Goal: Task Accomplishment & Management: Manage account settings

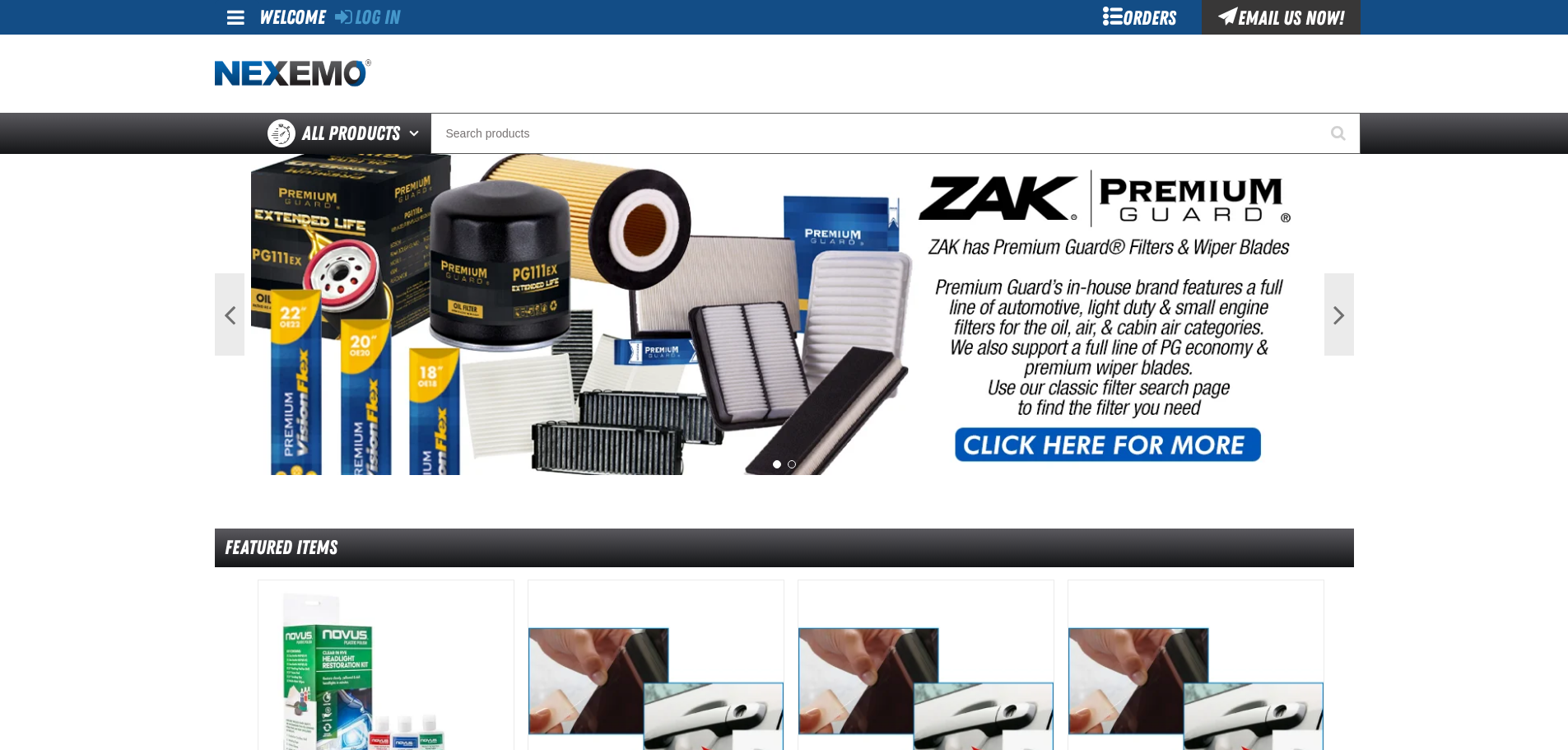
drag, startPoint x: 1123, startPoint y: 18, endPoint x: 1119, endPoint y: 27, distance: 9.8
click at [1123, 18] on div "Orders" at bounding box center [1139, 17] width 123 height 35
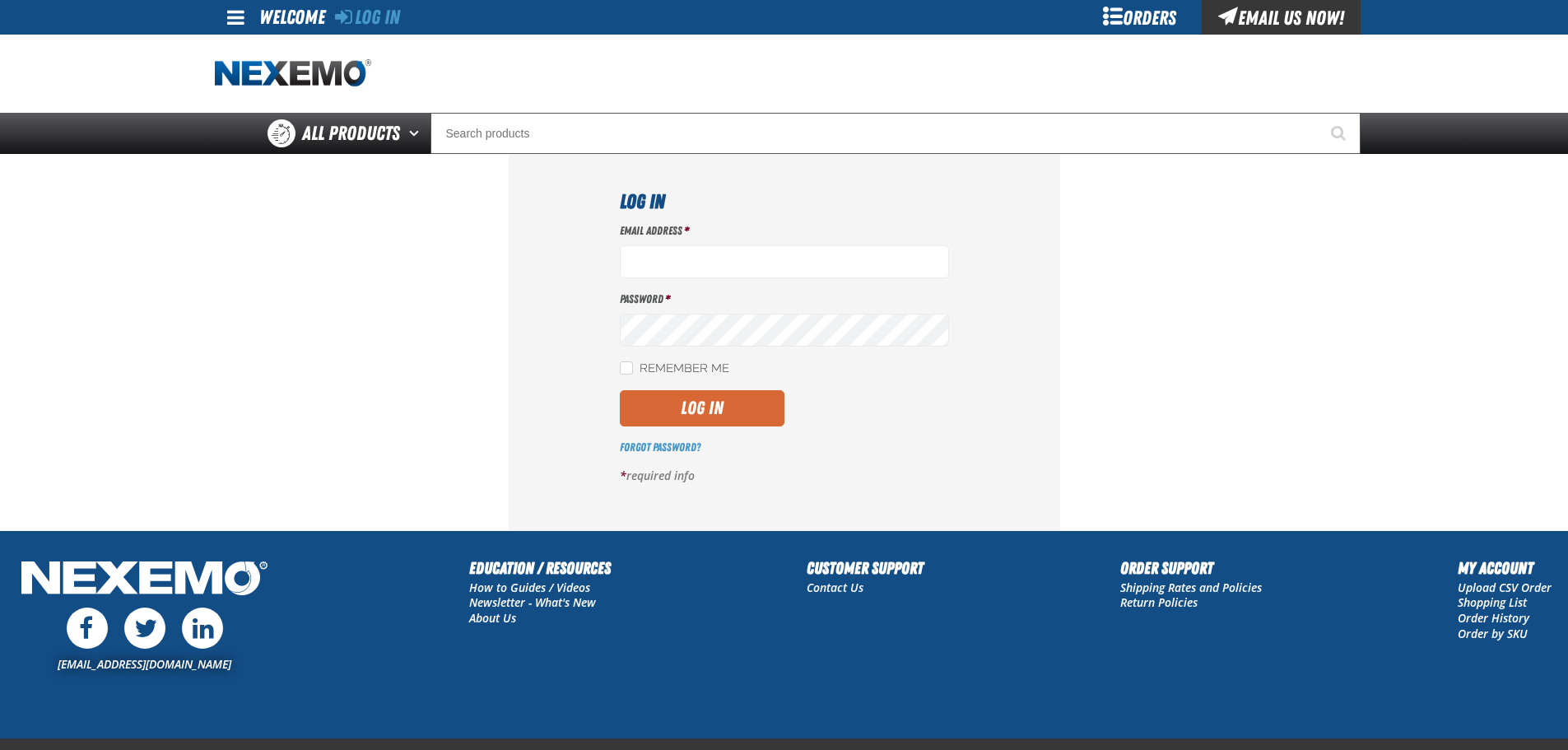
type input "aboyd@joemyerstoyota.com"
click at [672, 412] on button "Log In" at bounding box center [702, 408] width 165 height 36
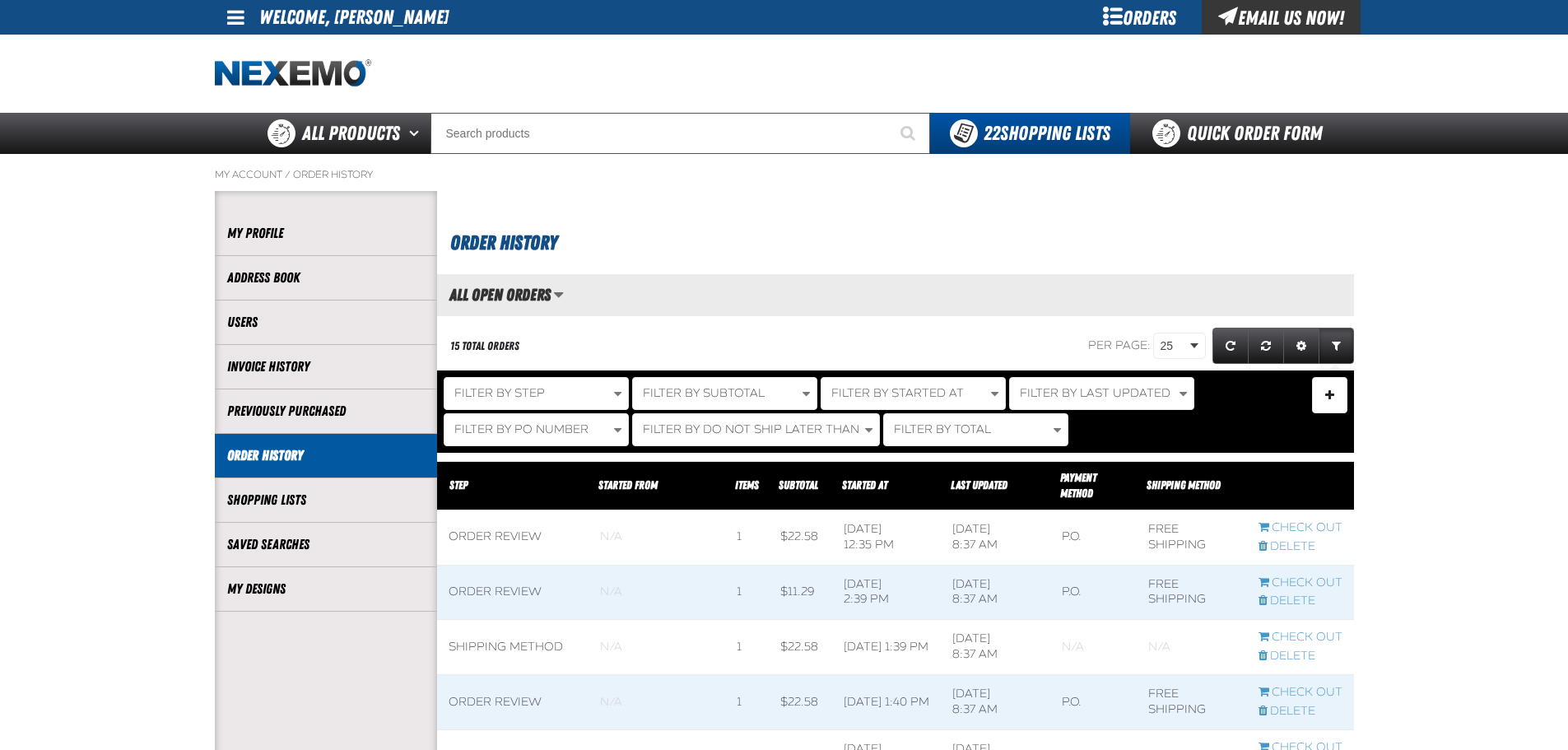
scroll to position [1, 1]
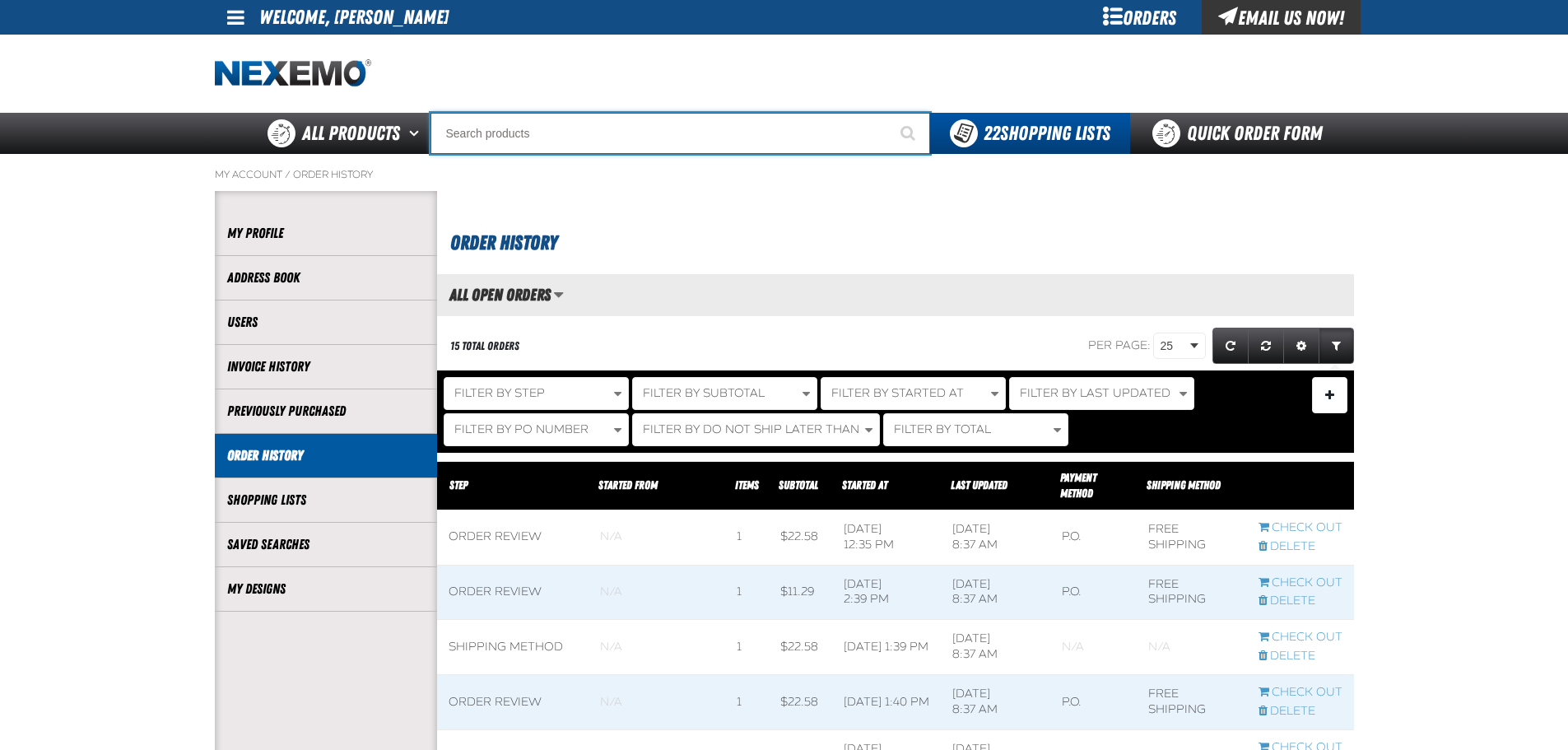
click at [517, 129] on input "Search" at bounding box center [681, 133] width 500 height 41
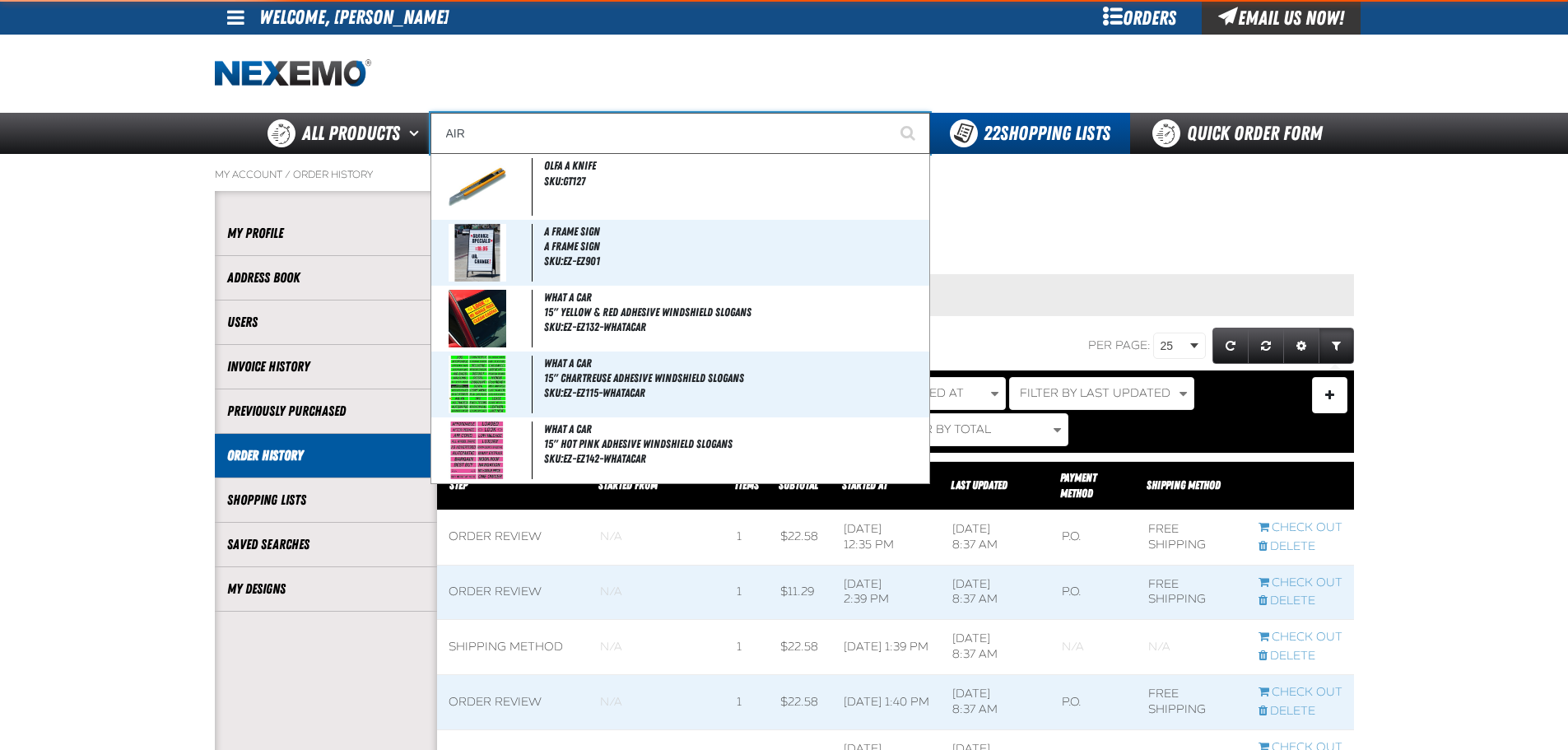
type input "AIR"
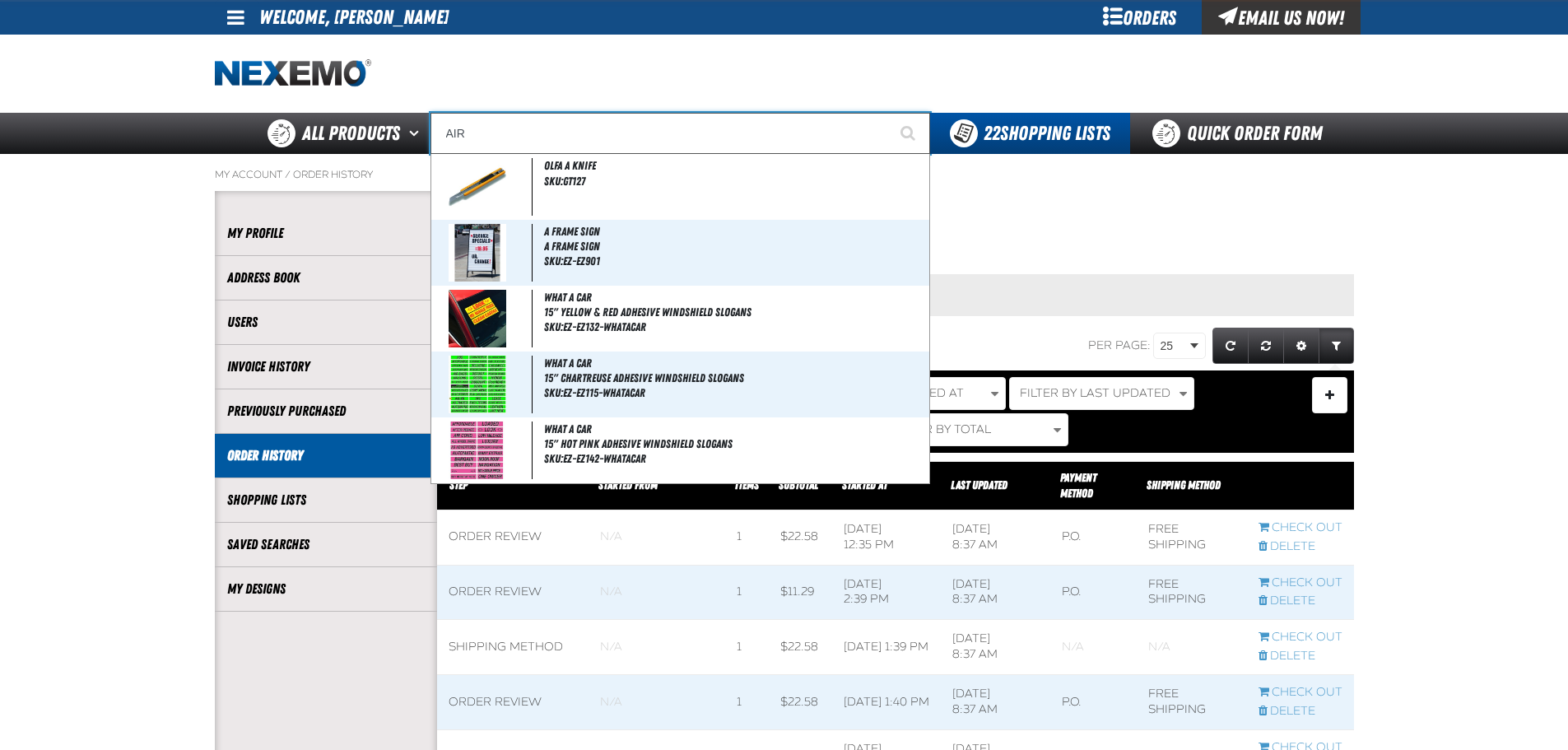
type input "AIR COND"
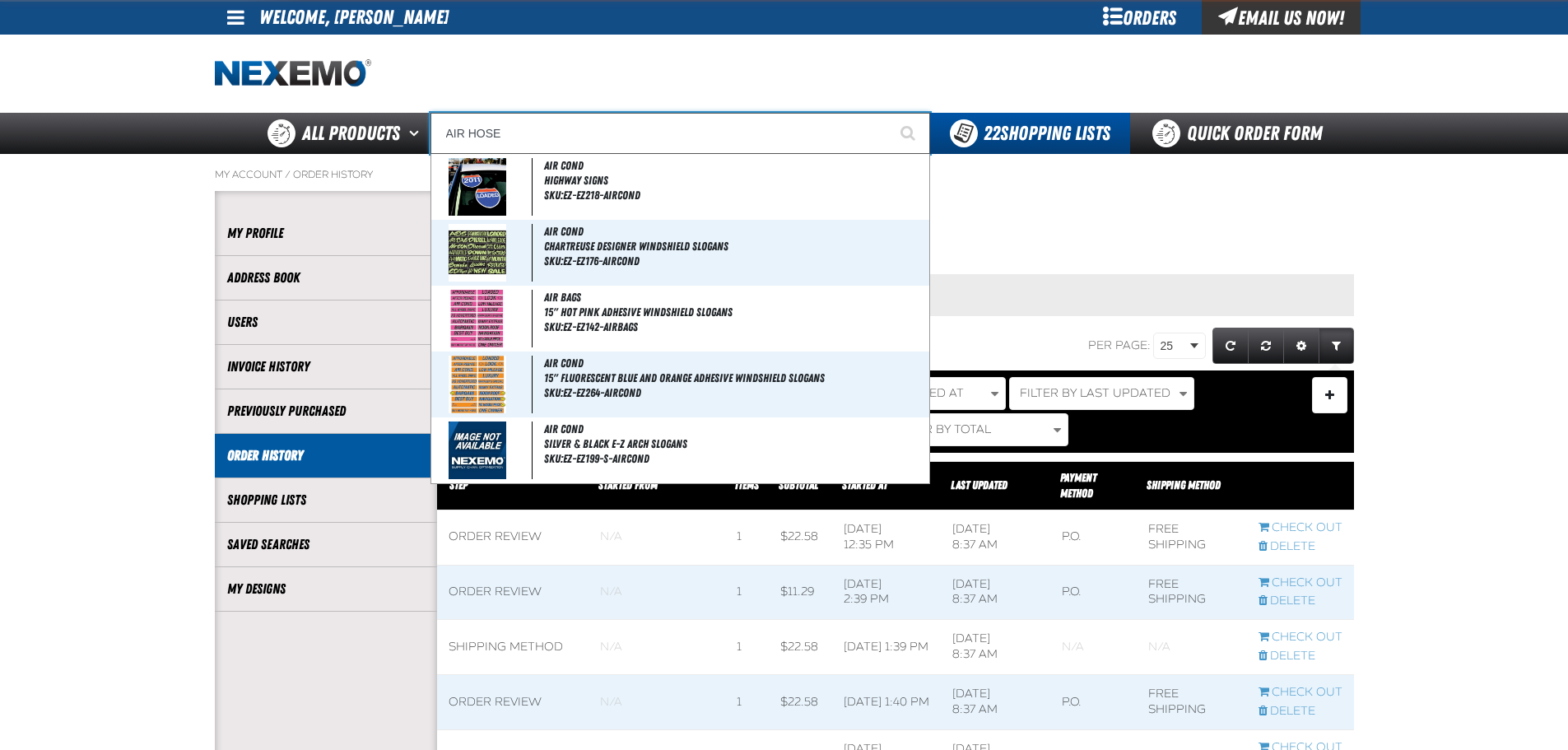
type input "AIR HOSE"
click at [889, 113] on button "Start Searching" at bounding box center [909, 133] width 41 height 41
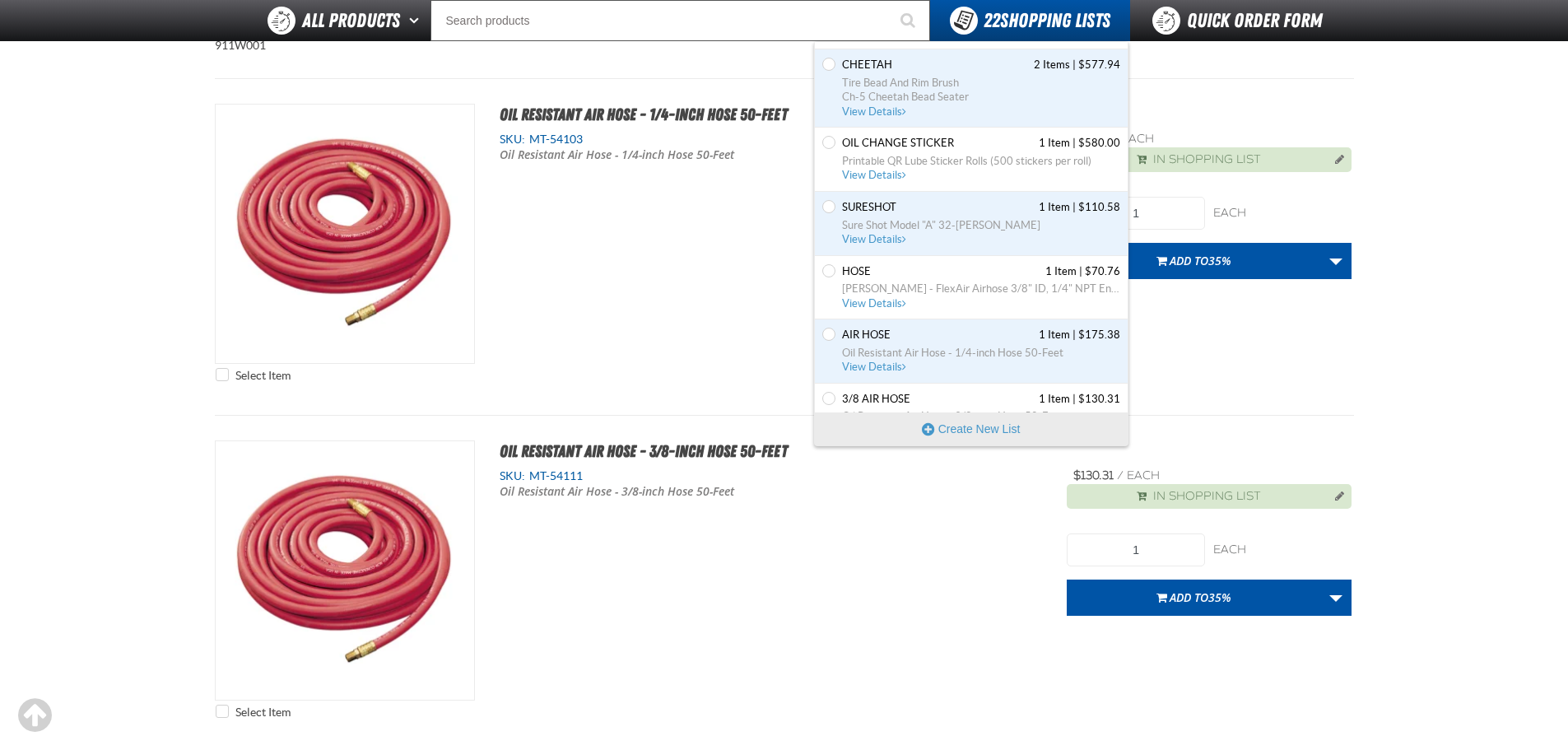
scroll to position [1108, 0]
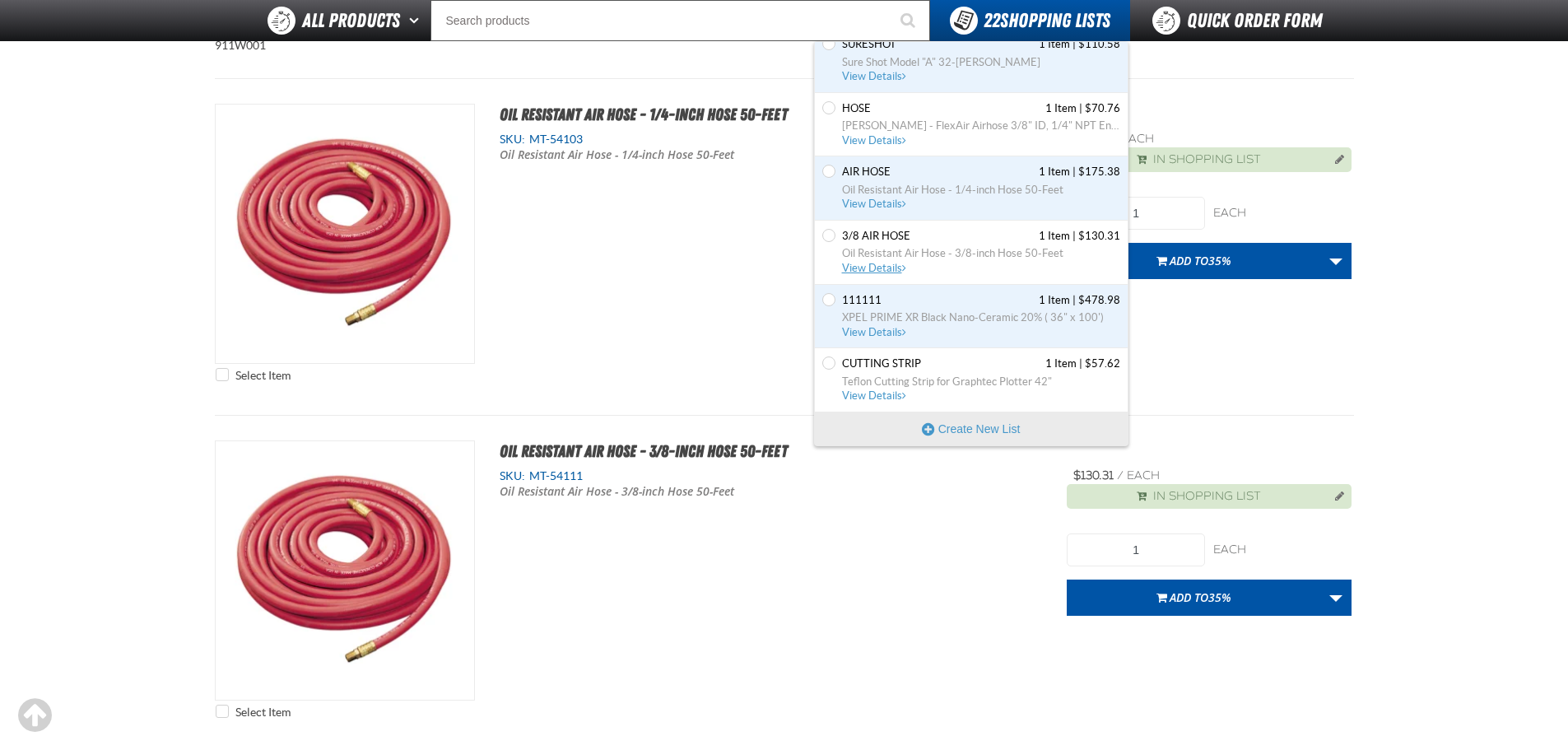
click at [870, 265] on span "View Details" at bounding box center [875, 268] width 66 height 12
